Goal: Information Seeking & Learning: Learn about a topic

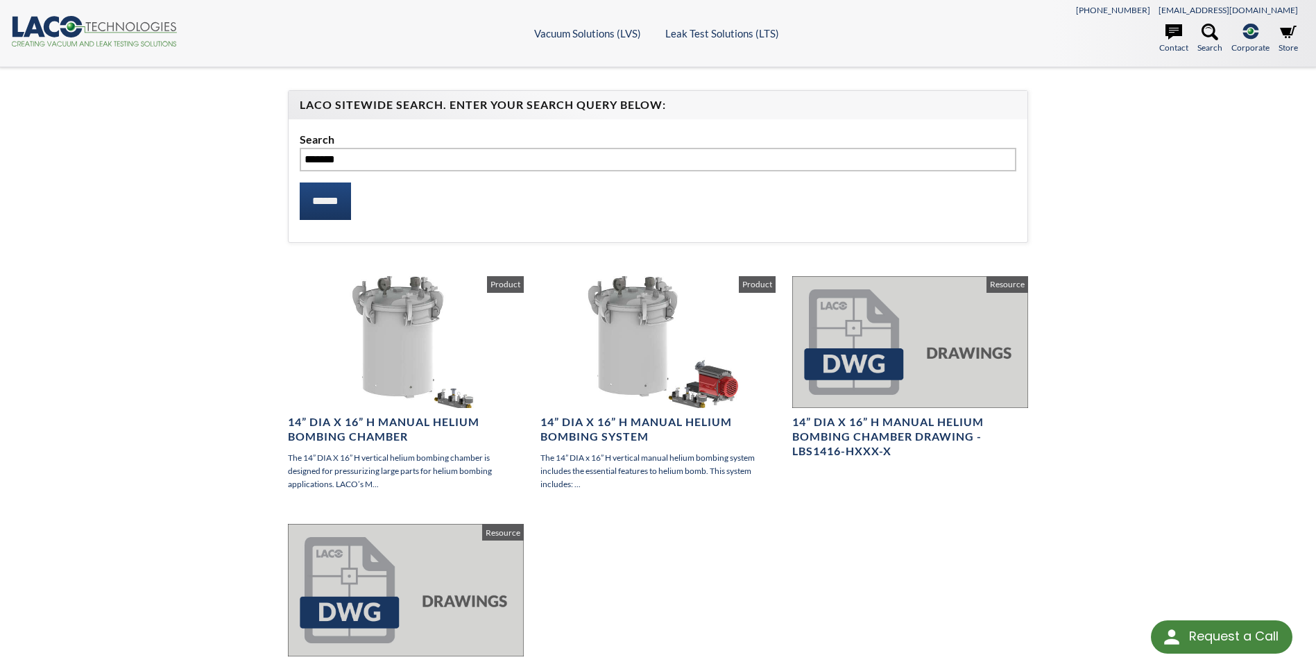
select select "Widget de traduction"
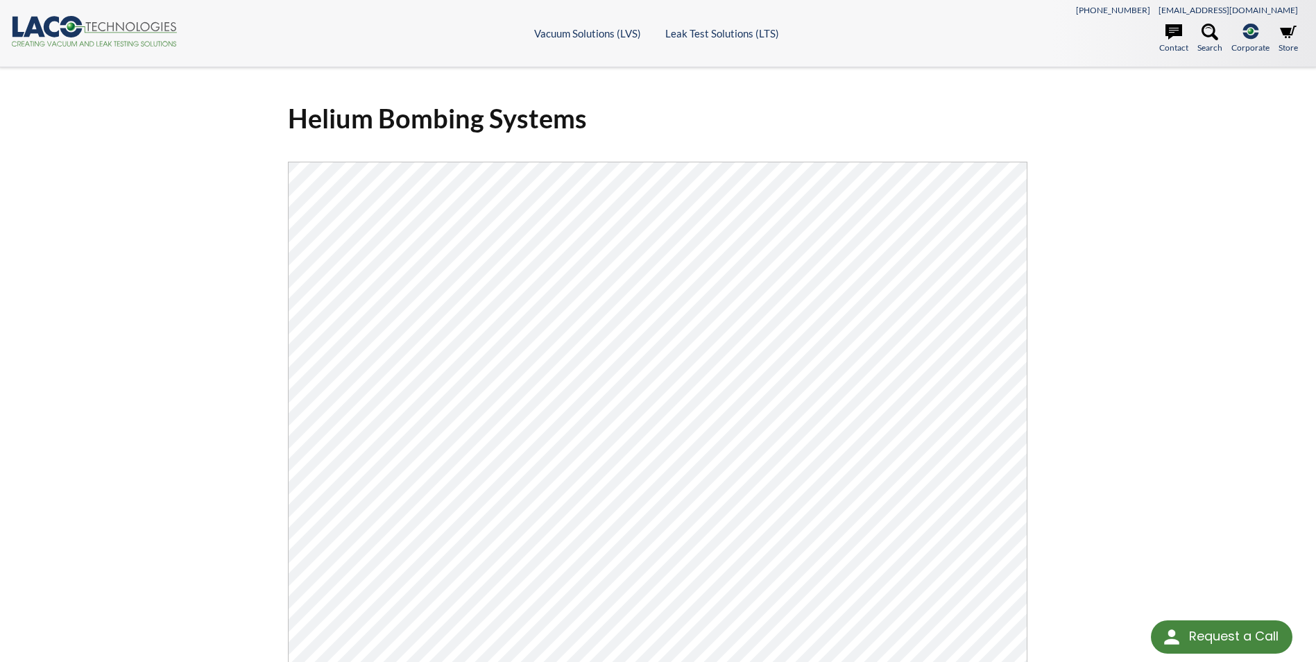
drag, startPoint x: 601, startPoint y: 162, endPoint x: 1140, endPoint y: 198, distance: 540.3
click at [1146, 176] on div "Helium Bombing Systems Click Here To Download" at bounding box center [658, 467] width 1316 height 801
